Goal: Find specific page/section: Find specific page/section

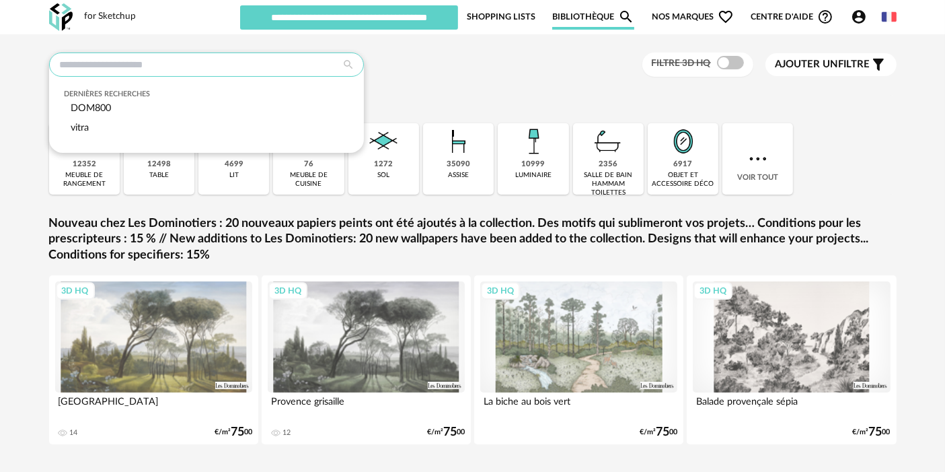
click at [268, 65] on input "text" at bounding box center [206, 64] width 315 height 24
click at [409, 324] on div "3D HQ" at bounding box center [367, 336] width 198 height 111
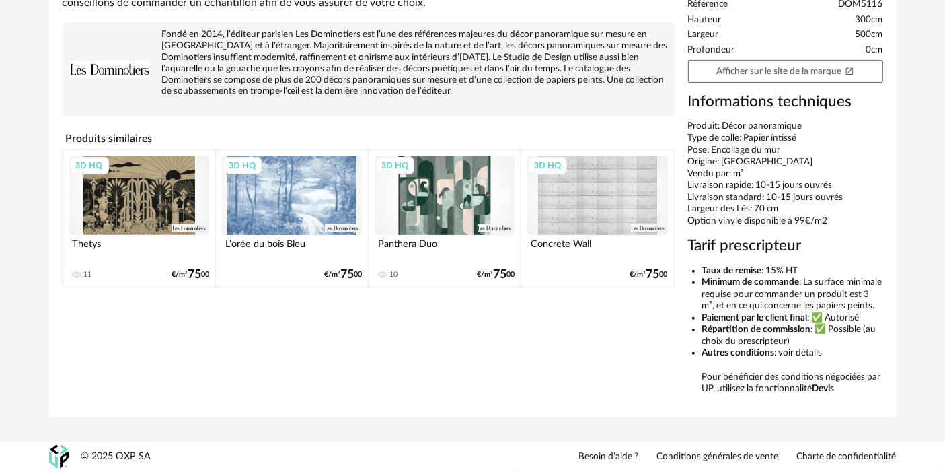
scroll to position [405, 0]
